Goal: Information Seeking & Learning: Learn about a topic

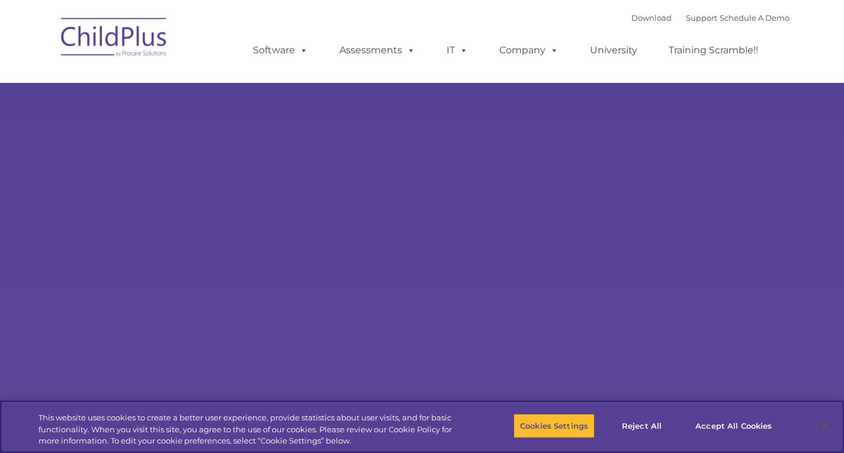
select select "MEDIUM"
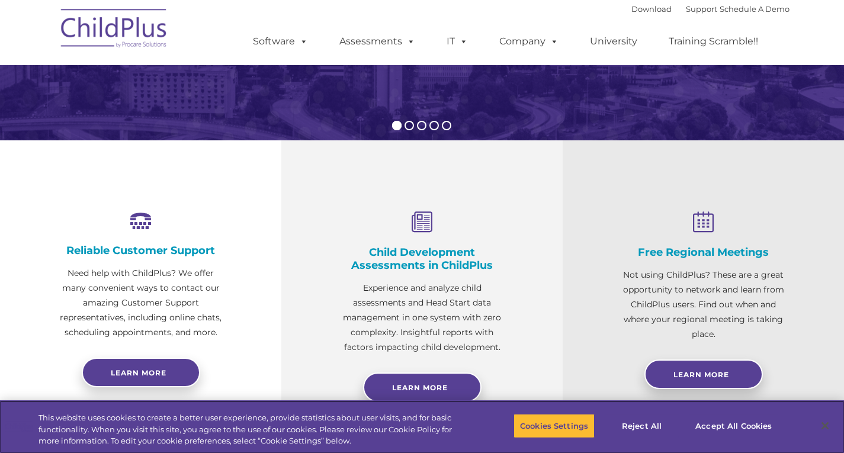
scroll to position [323, 0]
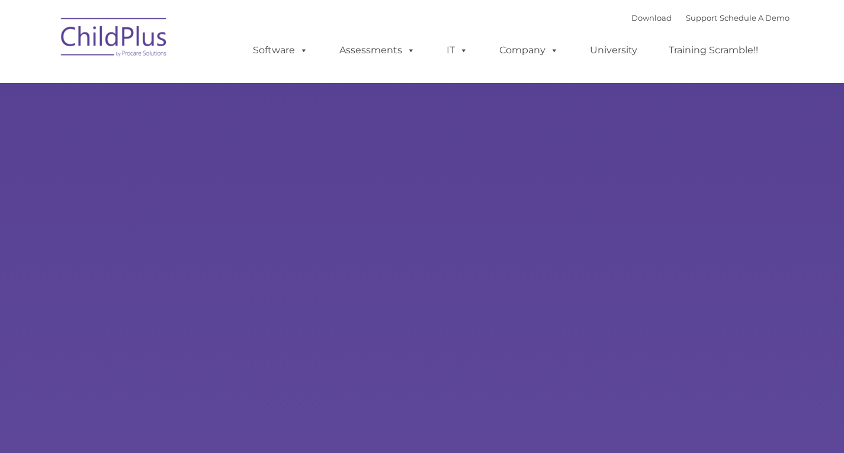
type input ""
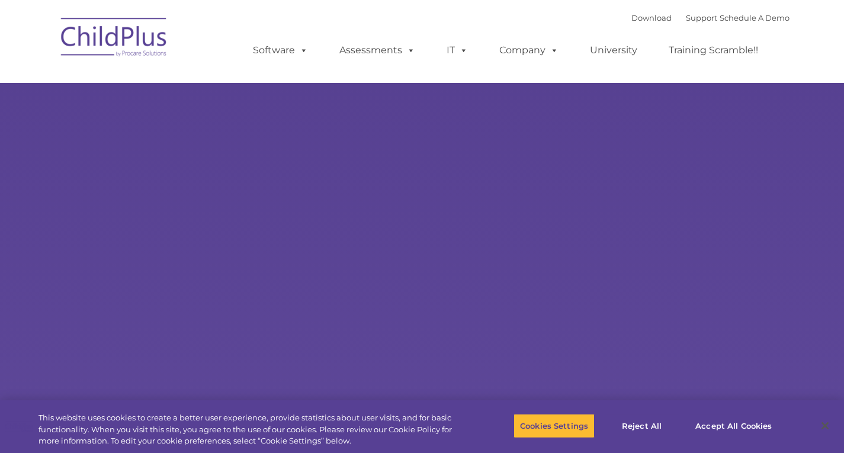
select select "MEDIUM"
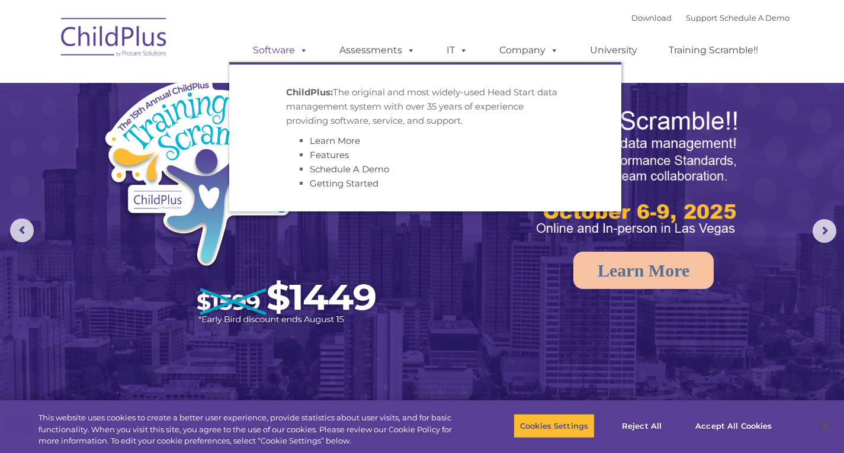
click at [262, 57] on link "Software" at bounding box center [280, 50] width 79 height 24
click at [282, 45] on link "Software" at bounding box center [280, 50] width 79 height 24
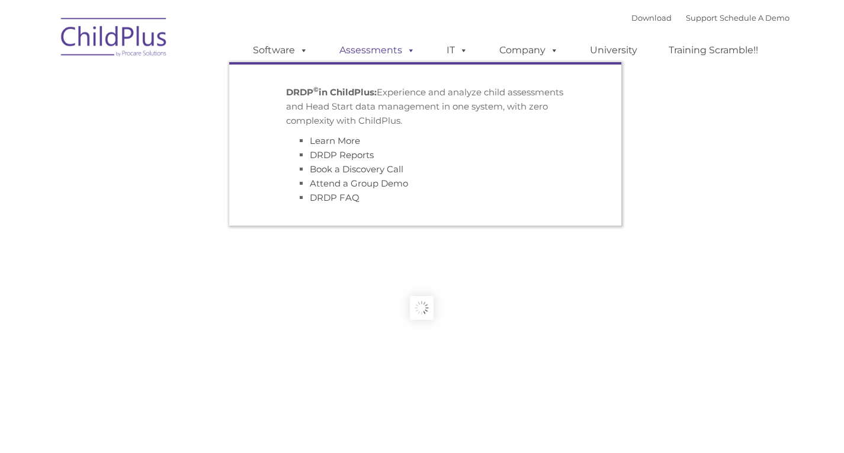
type input ""
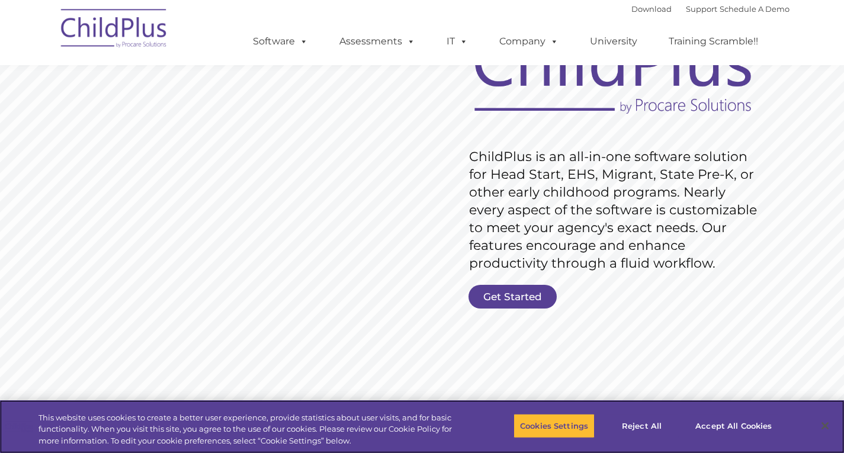
scroll to position [118, 0]
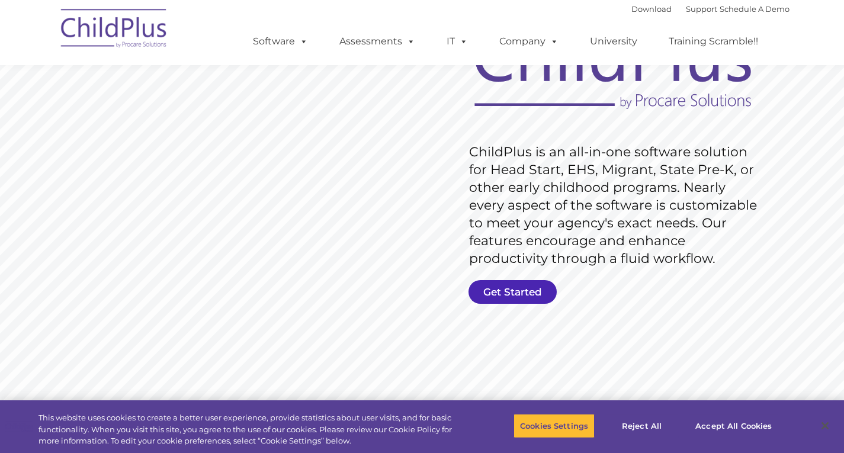
click at [525, 294] on link "Get Started" at bounding box center [512, 292] width 88 height 24
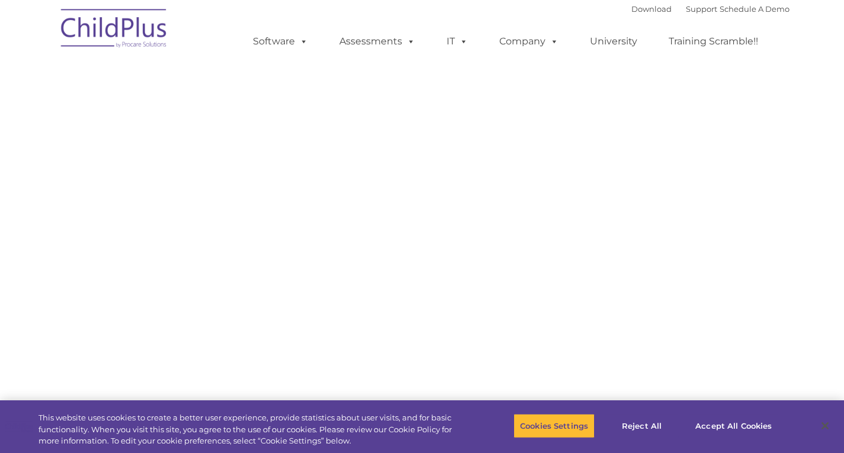
select select "MEDIUM"
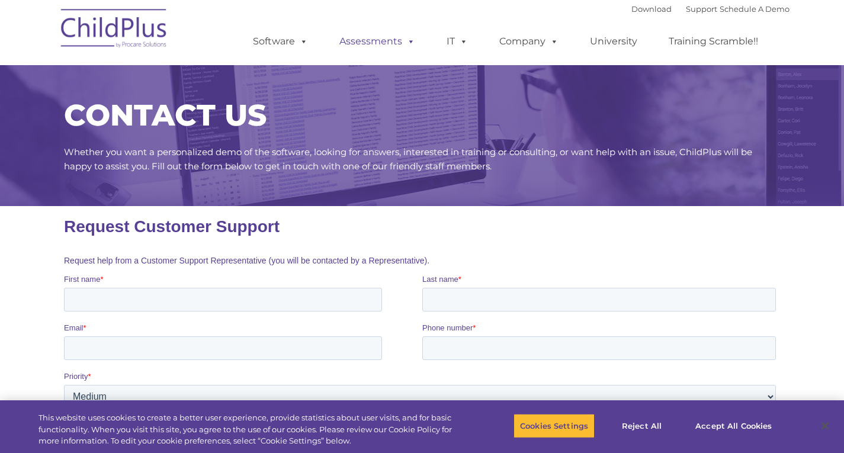
click at [386, 40] on link "Assessments" at bounding box center [376, 42] width 99 height 24
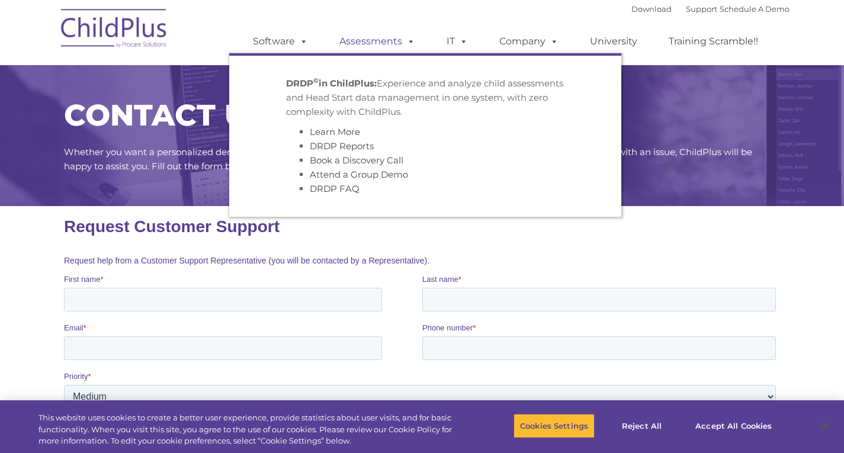
click at [386, 40] on link "Assessments" at bounding box center [376, 42] width 99 height 24
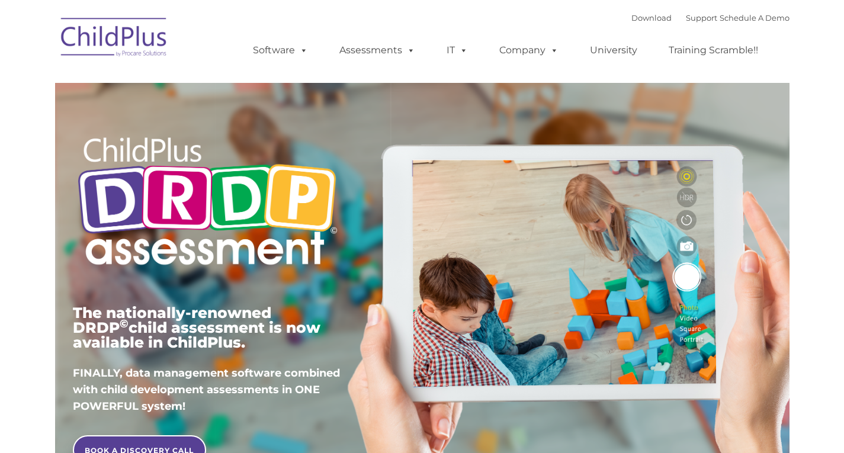
type input ""
